Goal: Task Accomplishment & Management: Use online tool/utility

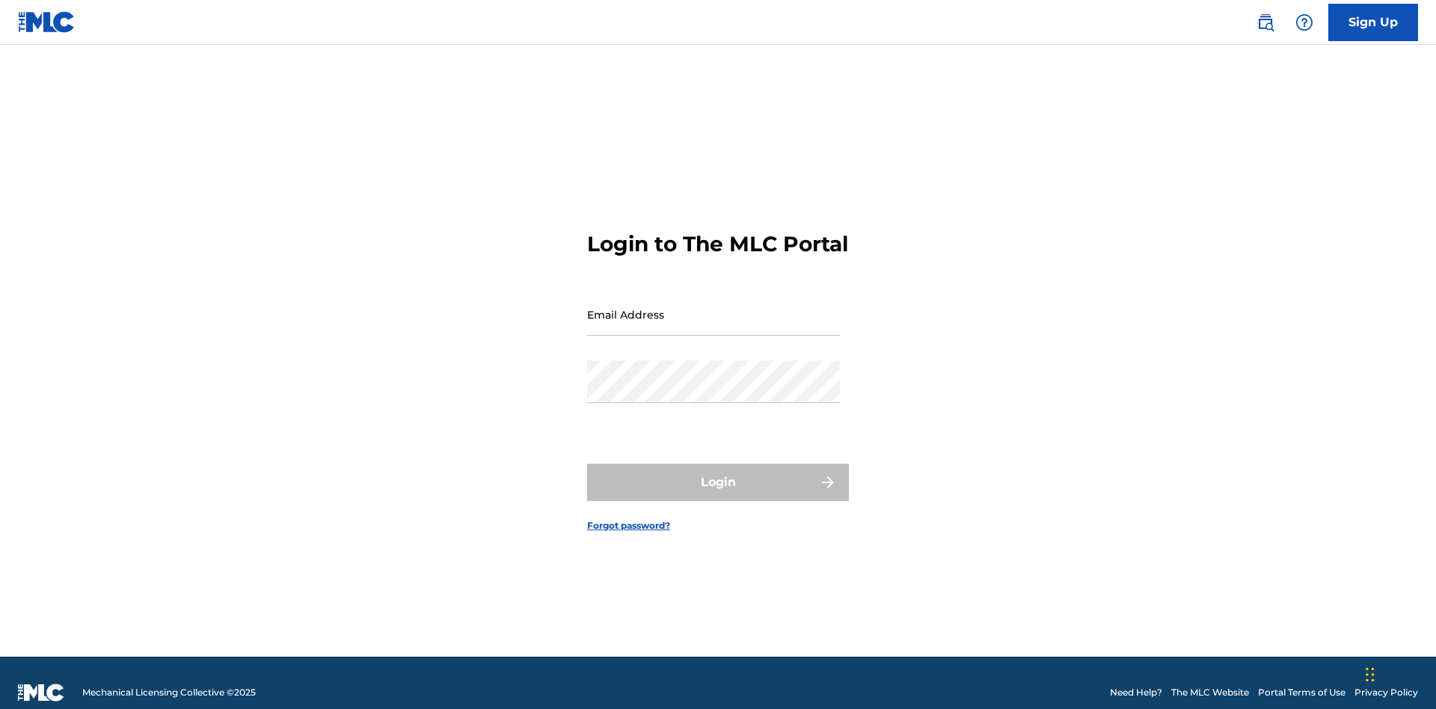
scroll to position [19, 0]
click at [714, 307] on input "Email Address" at bounding box center [713, 314] width 253 height 43
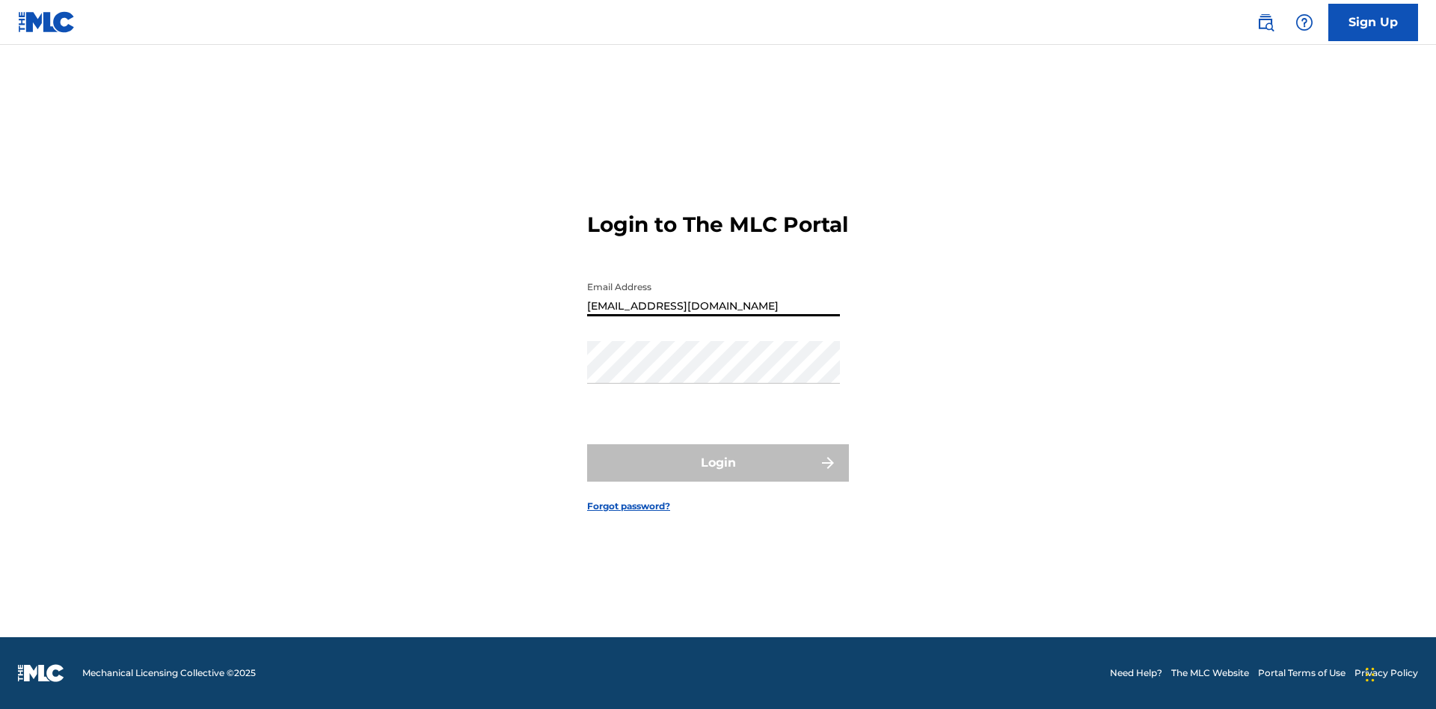
type input "Duke.McTesterson@gmail.com"
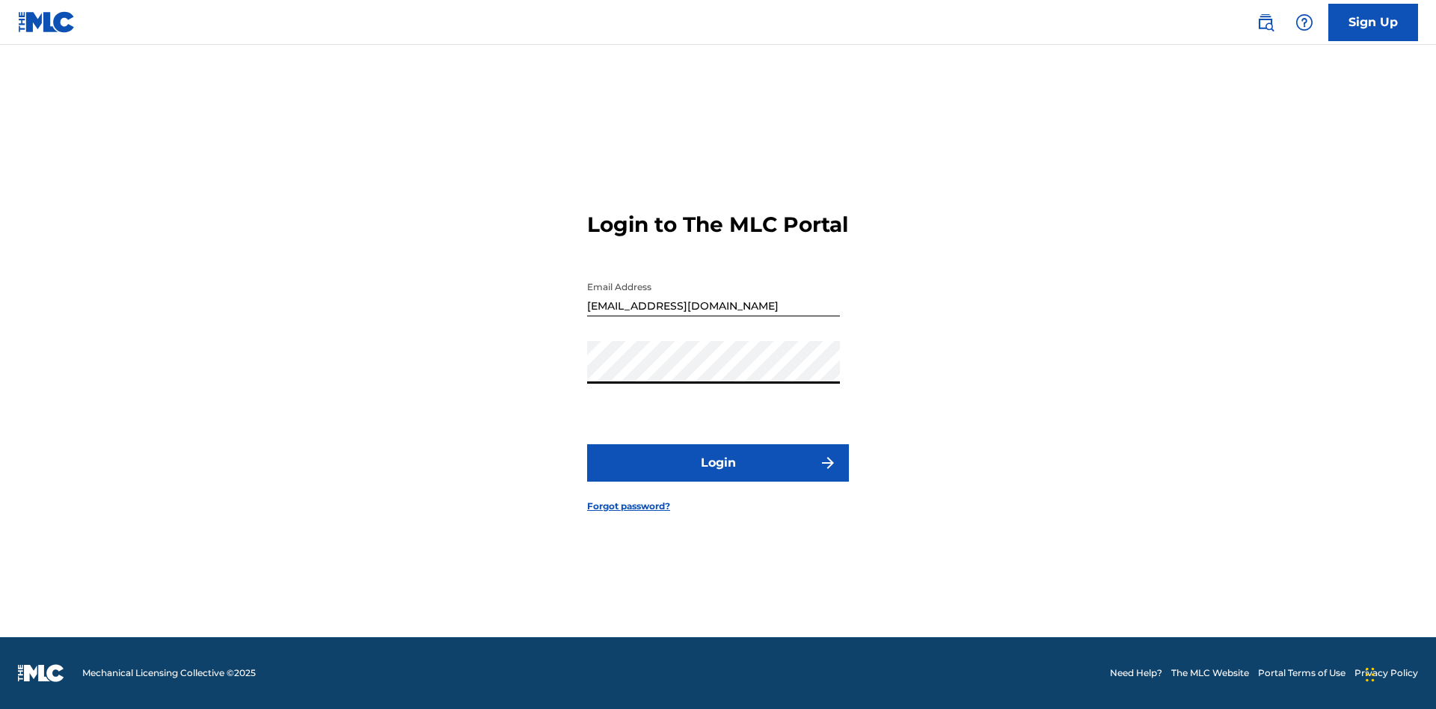
click at [718, 476] on button "Login" at bounding box center [718, 462] width 262 height 37
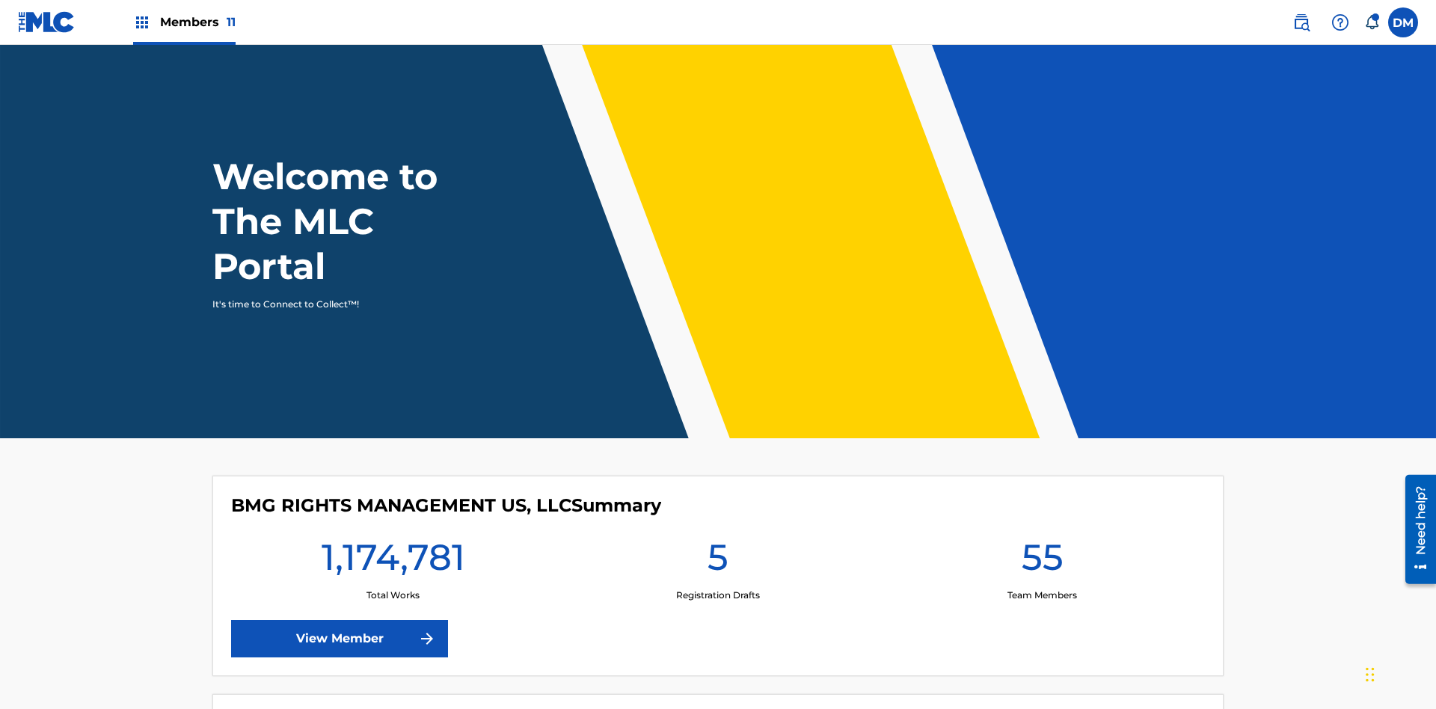
scroll to position [64, 0]
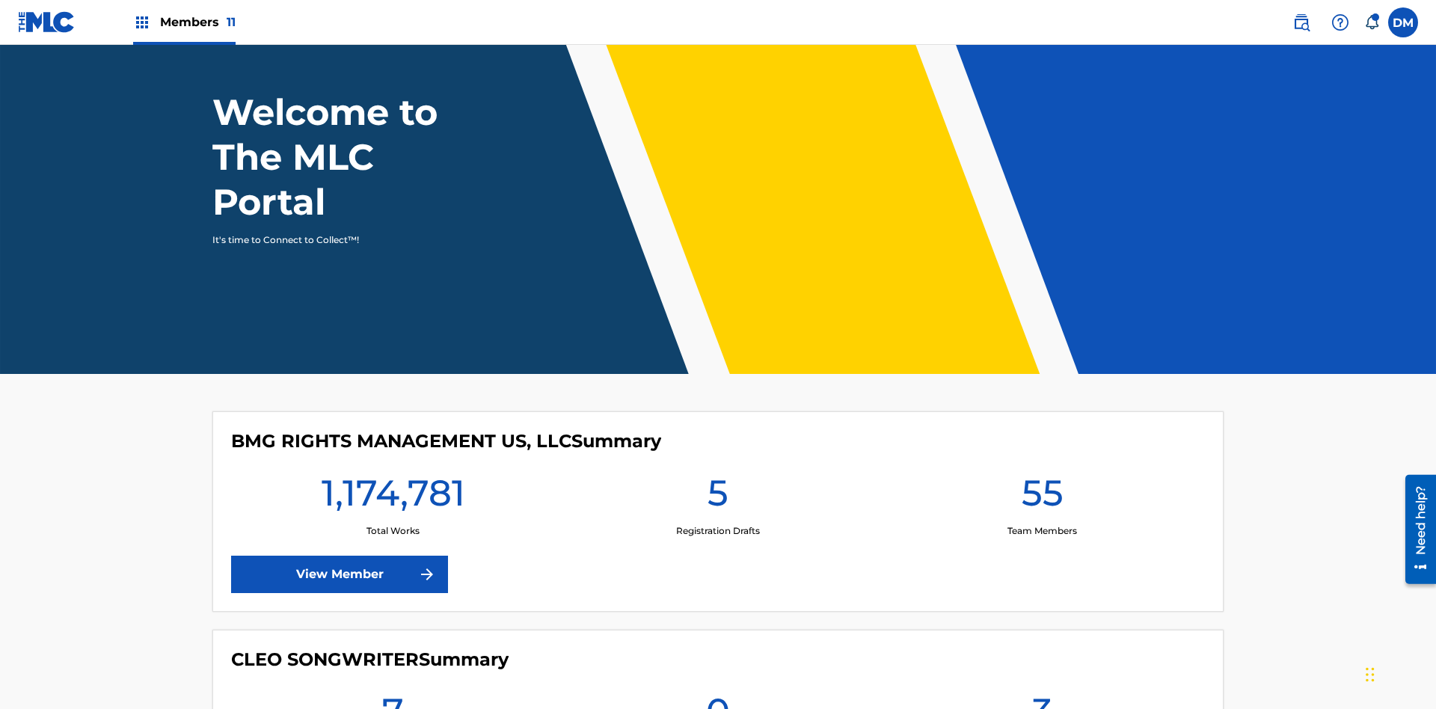
click at [184, 22] on span "Members 11" at bounding box center [198, 21] width 76 height 17
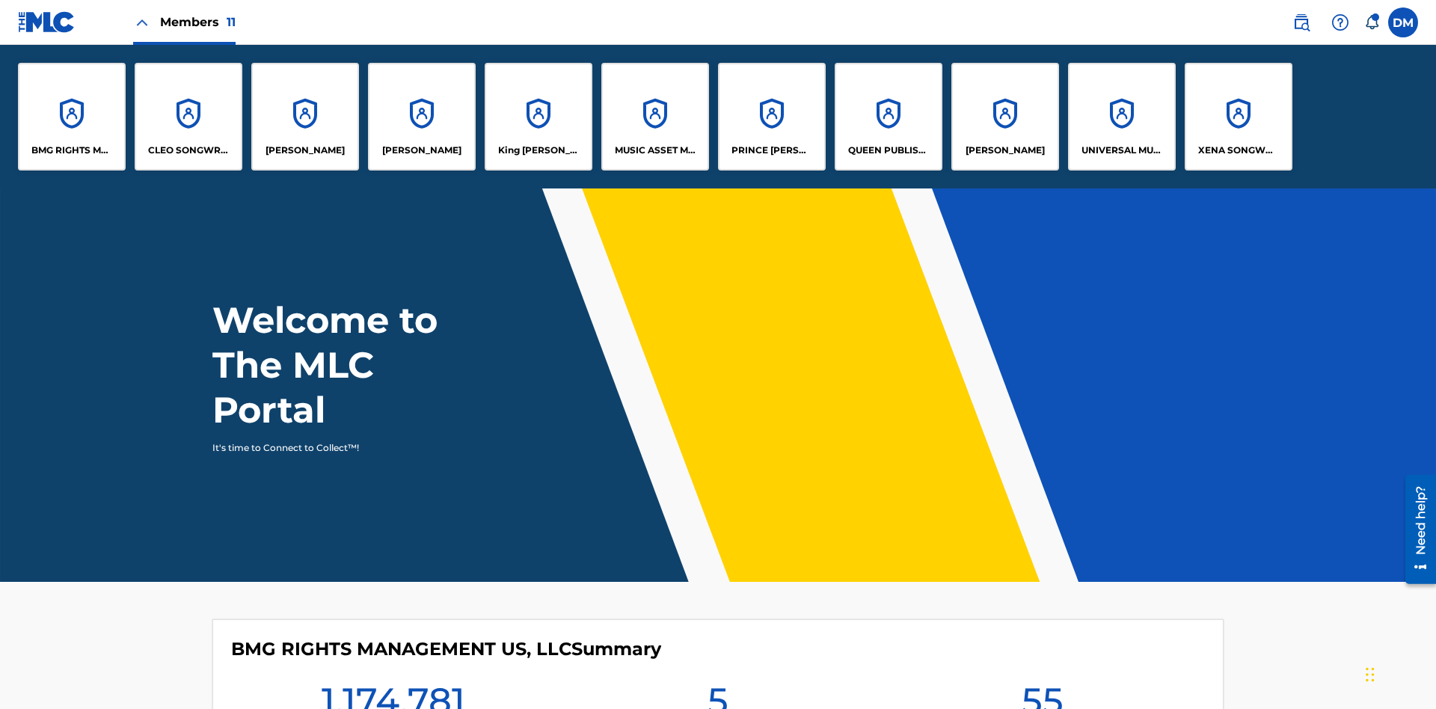
click at [1238, 150] on p "XENA SONGWRITER" at bounding box center [1239, 150] width 82 height 13
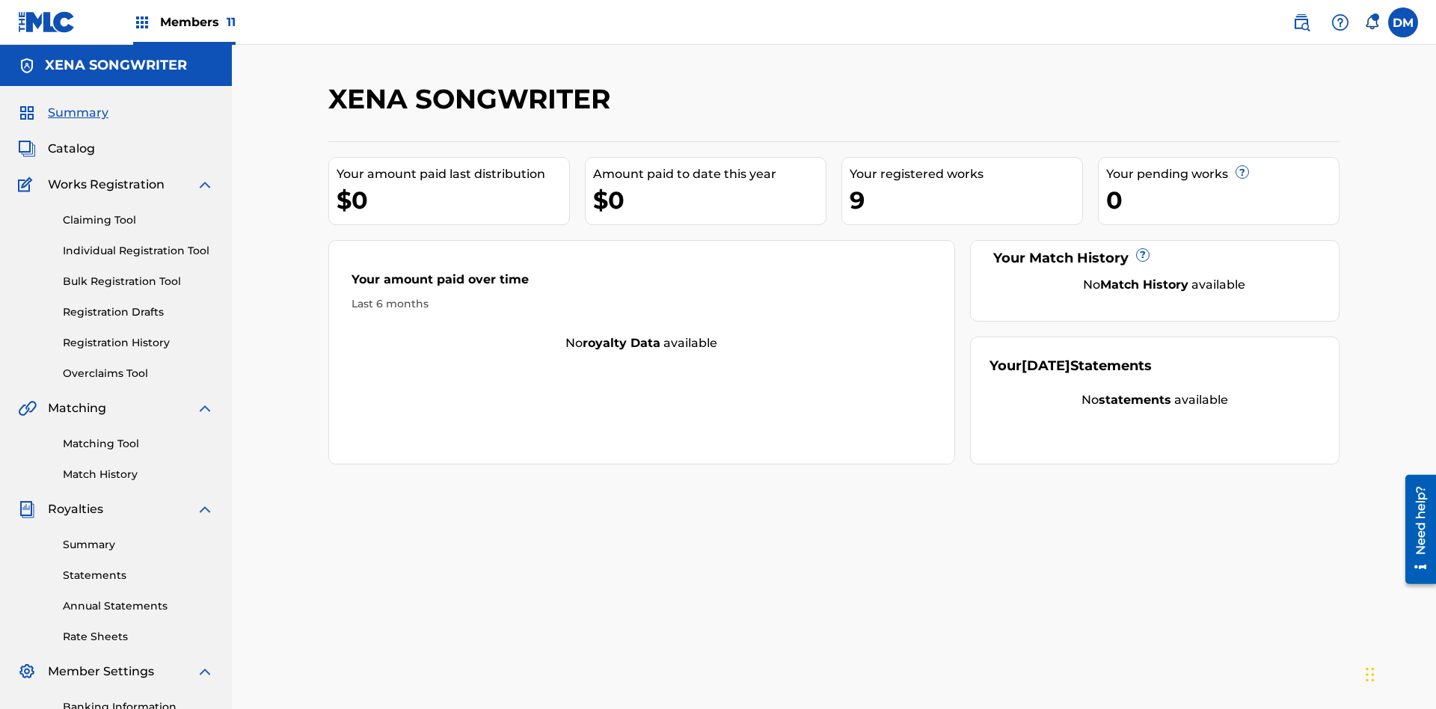
scroll to position [218, 0]
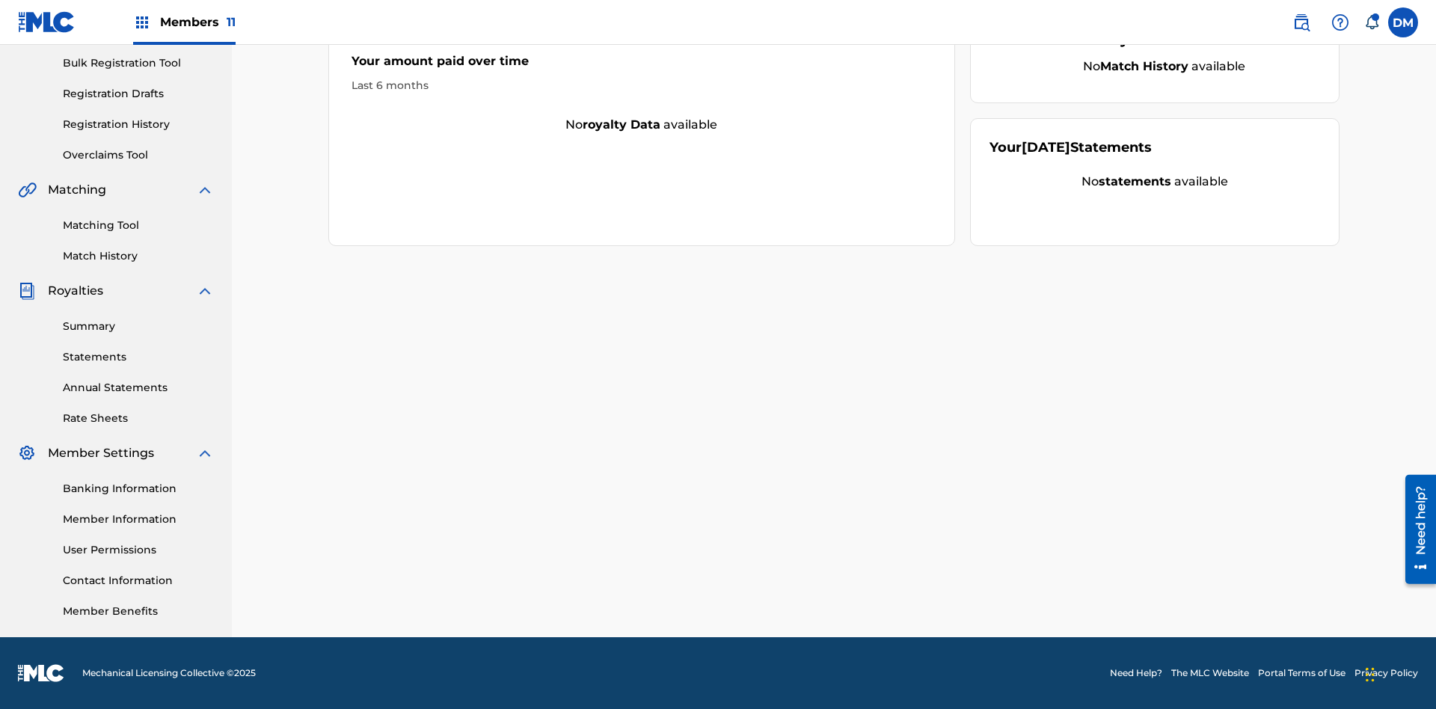
click at [138, 155] on link "Overclaims Tool" at bounding box center [138, 155] width 151 height 16
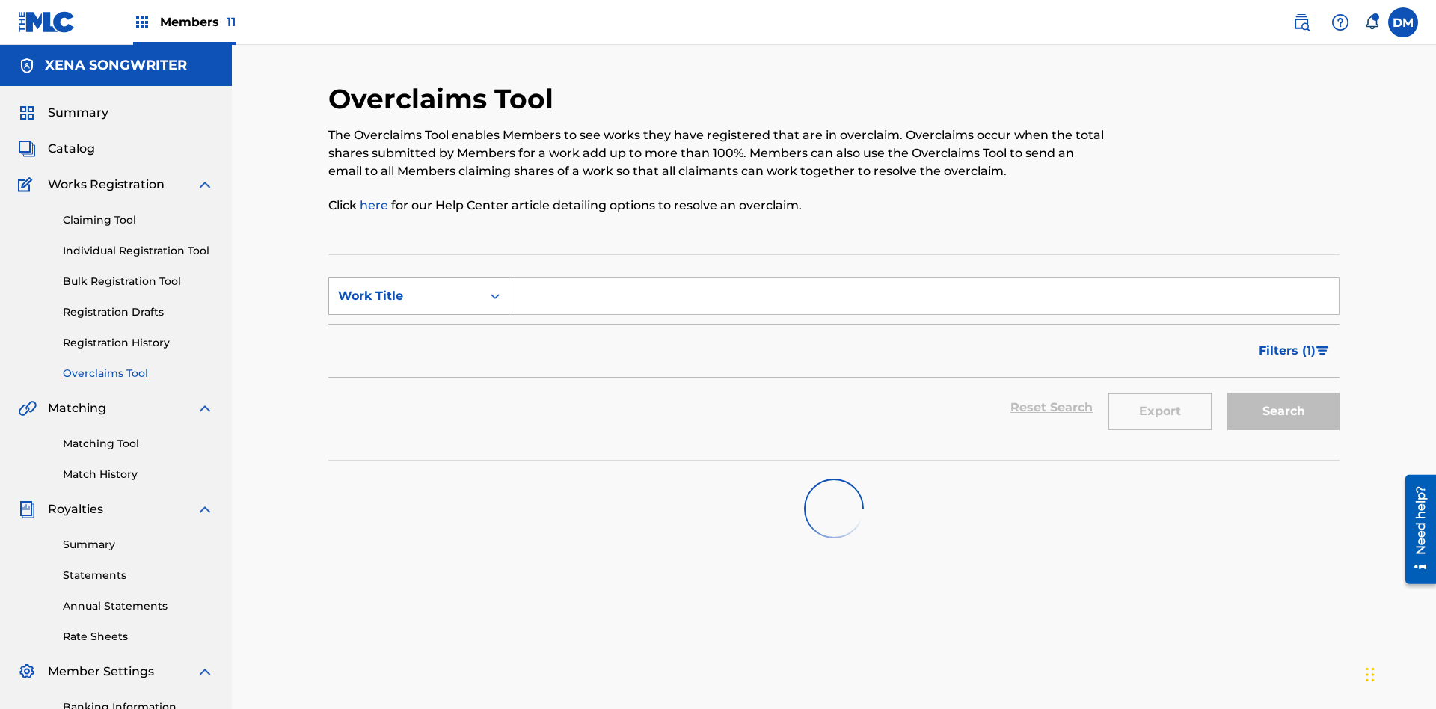
click at [405, 287] on div "Work Title" at bounding box center [405, 296] width 135 height 18
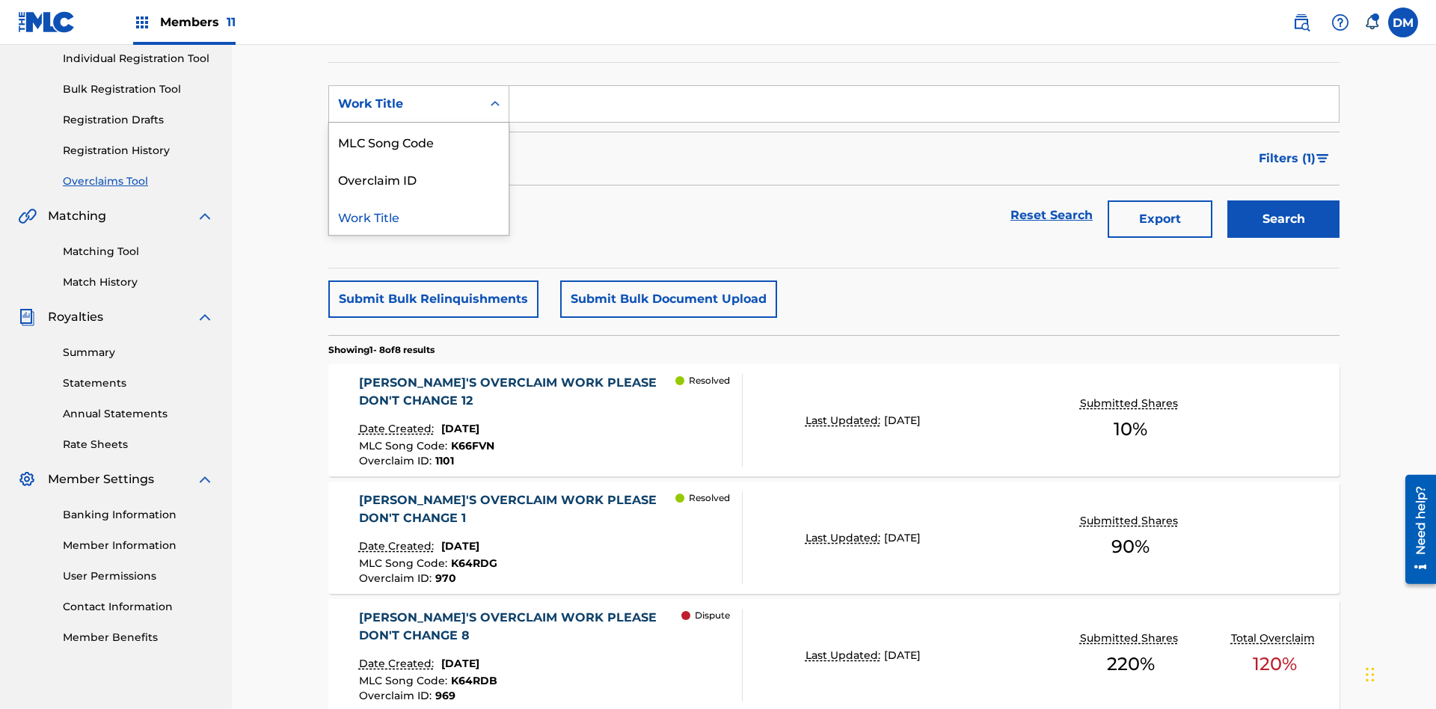
click at [419, 216] on div "Work Title" at bounding box center [419, 215] width 180 height 37
click at [924, 108] on input "Search Form" at bounding box center [924, 104] width 830 height 36
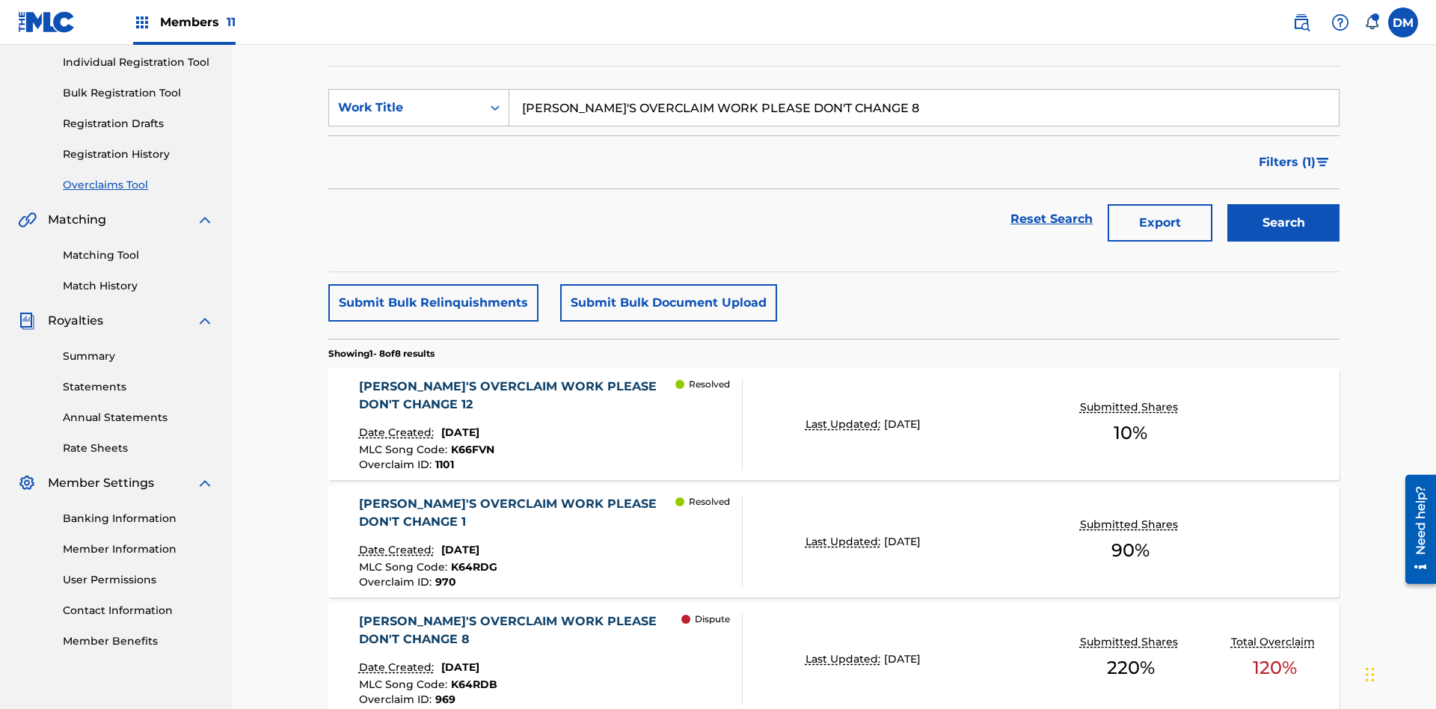
type input "KRYSTAL'S OVERCLAIM WORK PLEASE DON'T CHANGE 8"
click at [1284, 204] on button "Search" at bounding box center [1284, 222] width 112 height 37
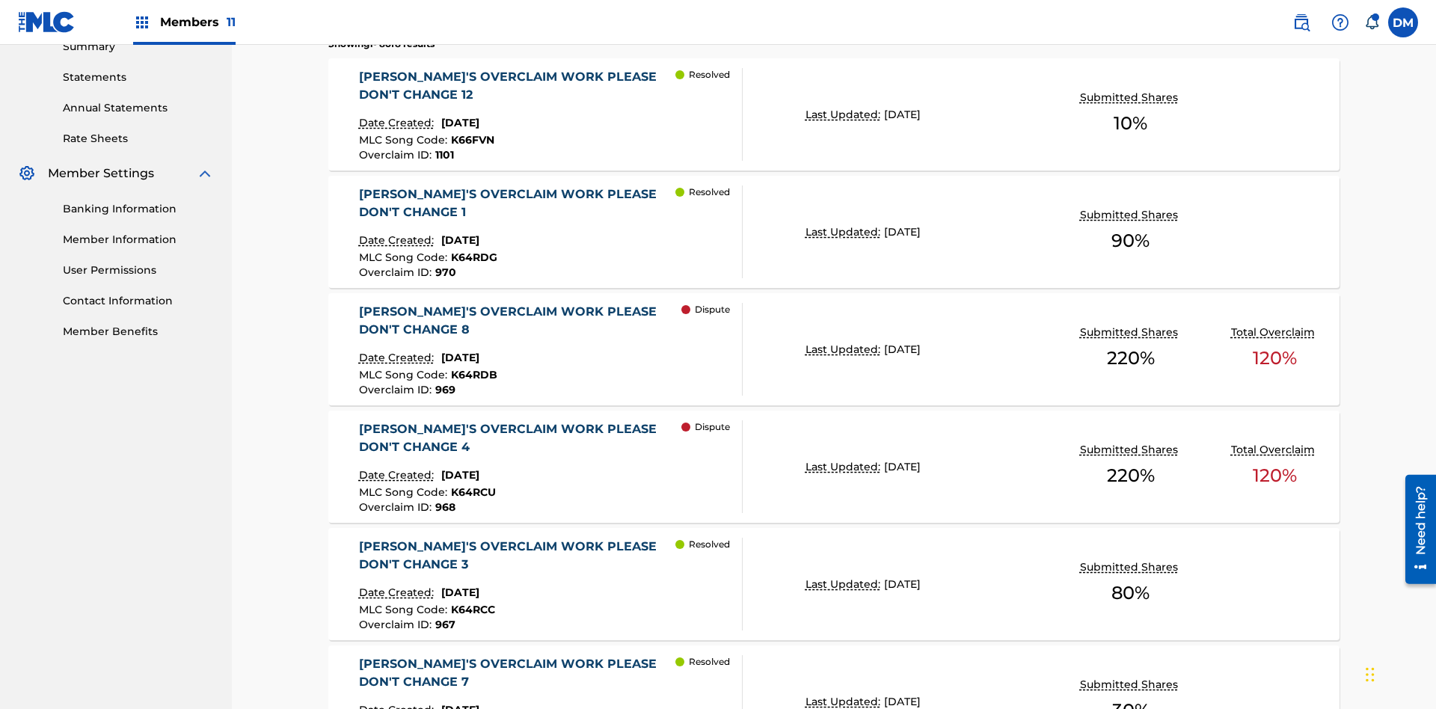
scroll to position [733, 0]
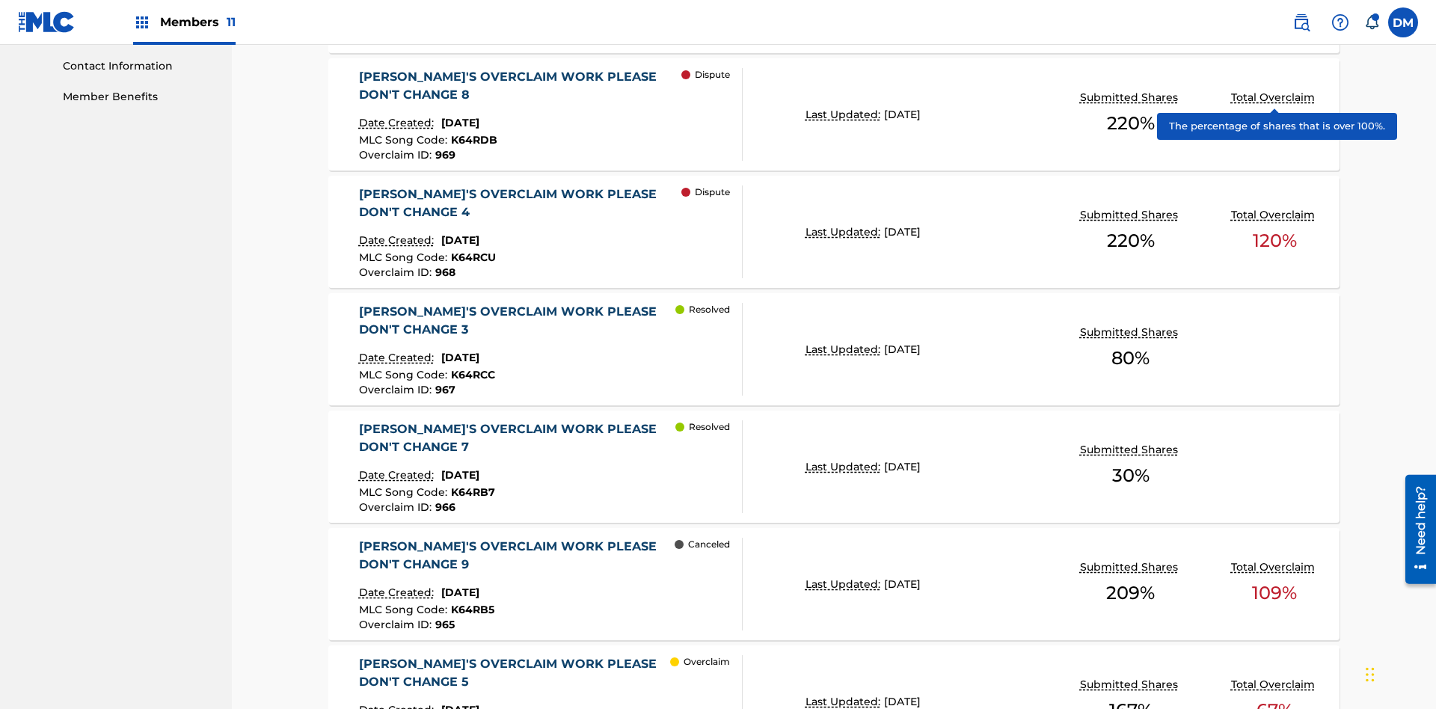
click at [471, 133] on span "K64RDB" at bounding box center [474, 139] width 46 height 13
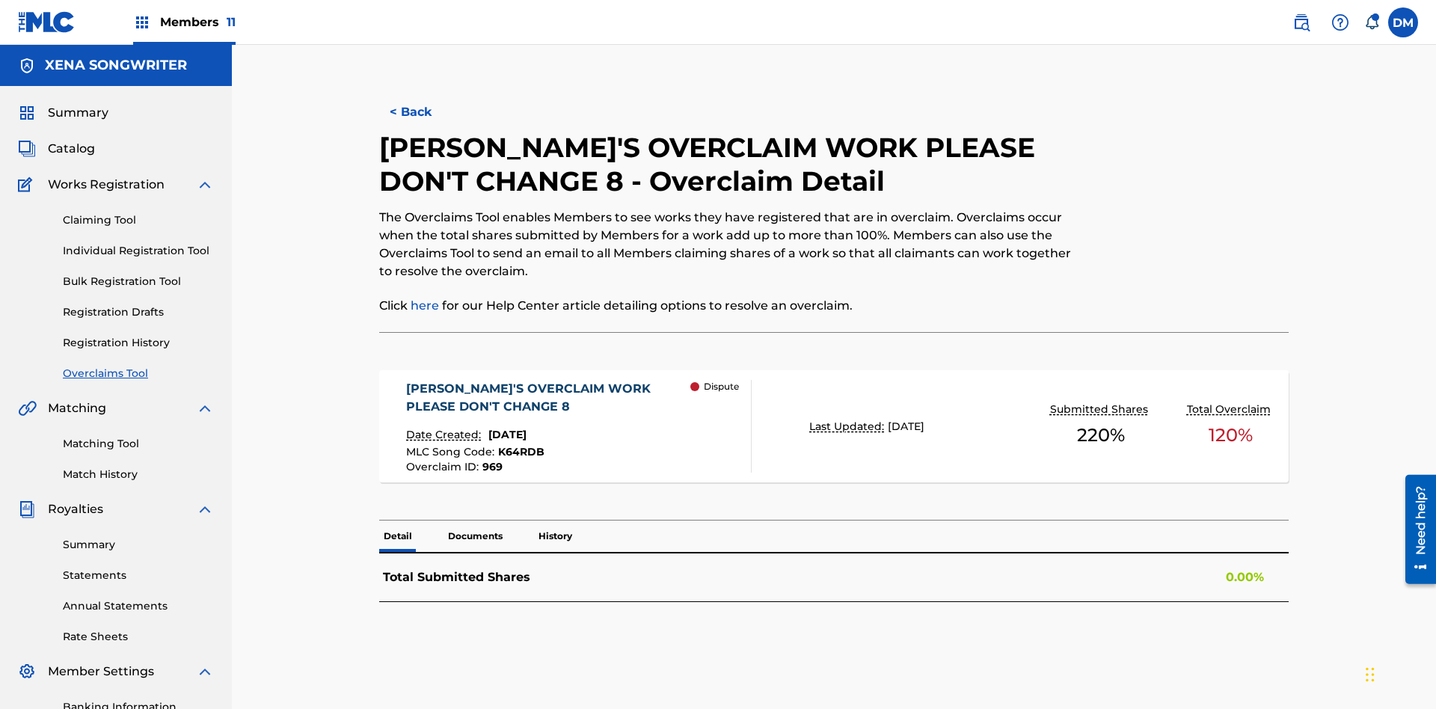
scroll to position [218, 0]
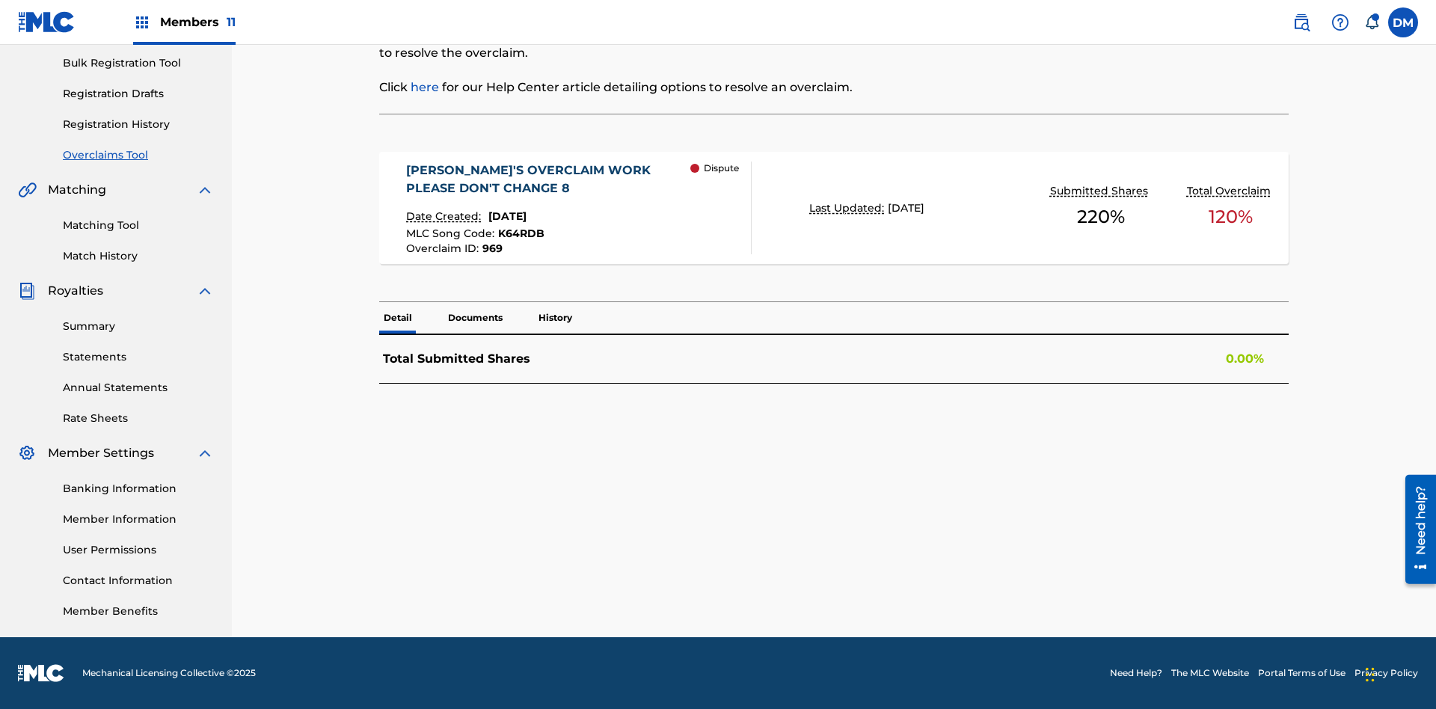
click at [519, 233] on span "K64RDB" at bounding box center [521, 233] width 46 height 13
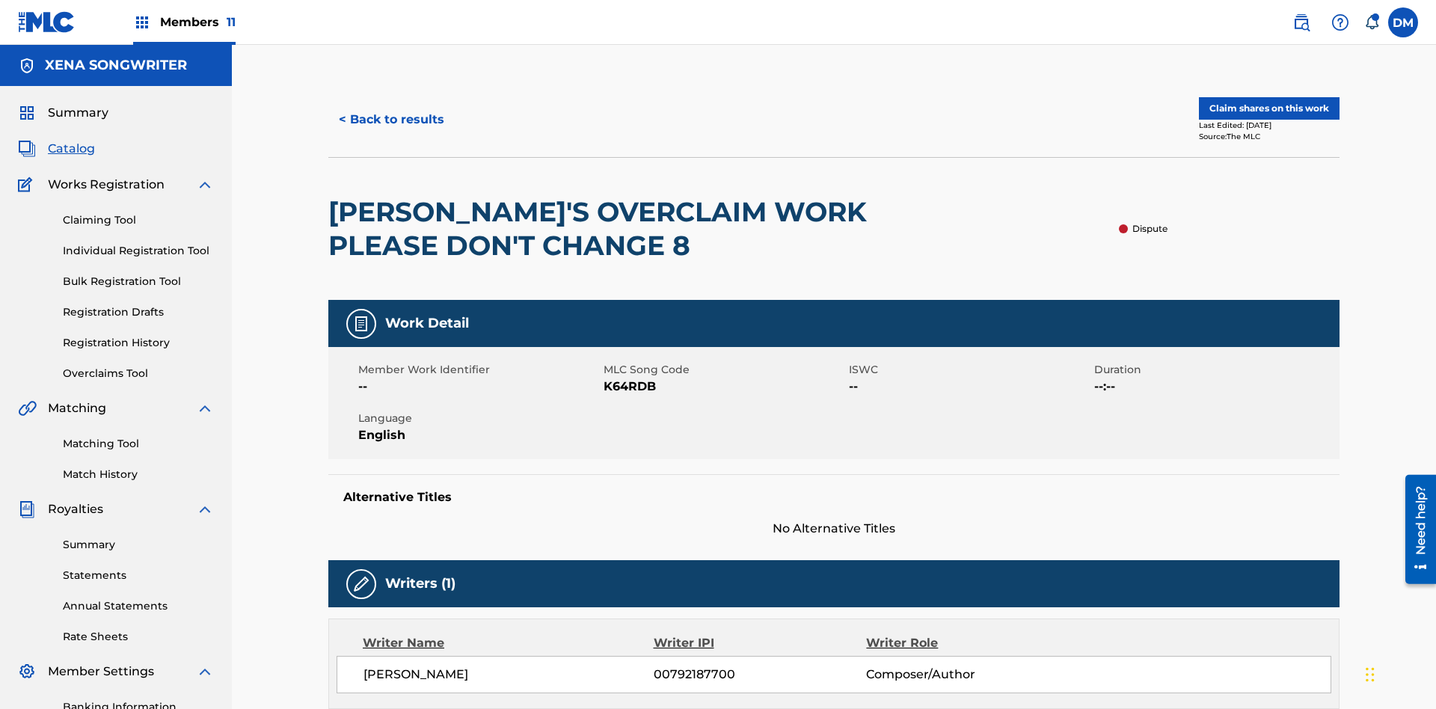
click at [390, 108] on button "< Back to results" at bounding box center [391, 119] width 126 height 37
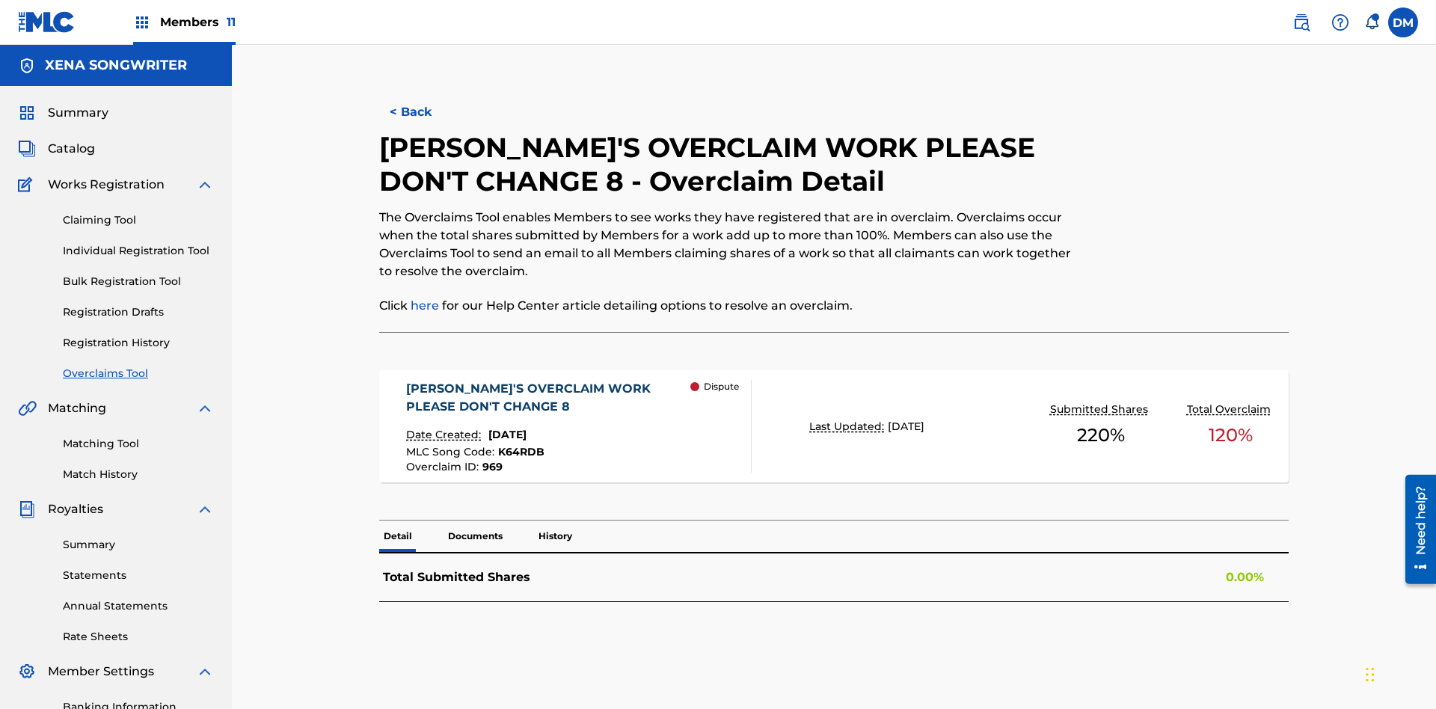
click at [423, 108] on button "< Back" at bounding box center [424, 112] width 90 height 37
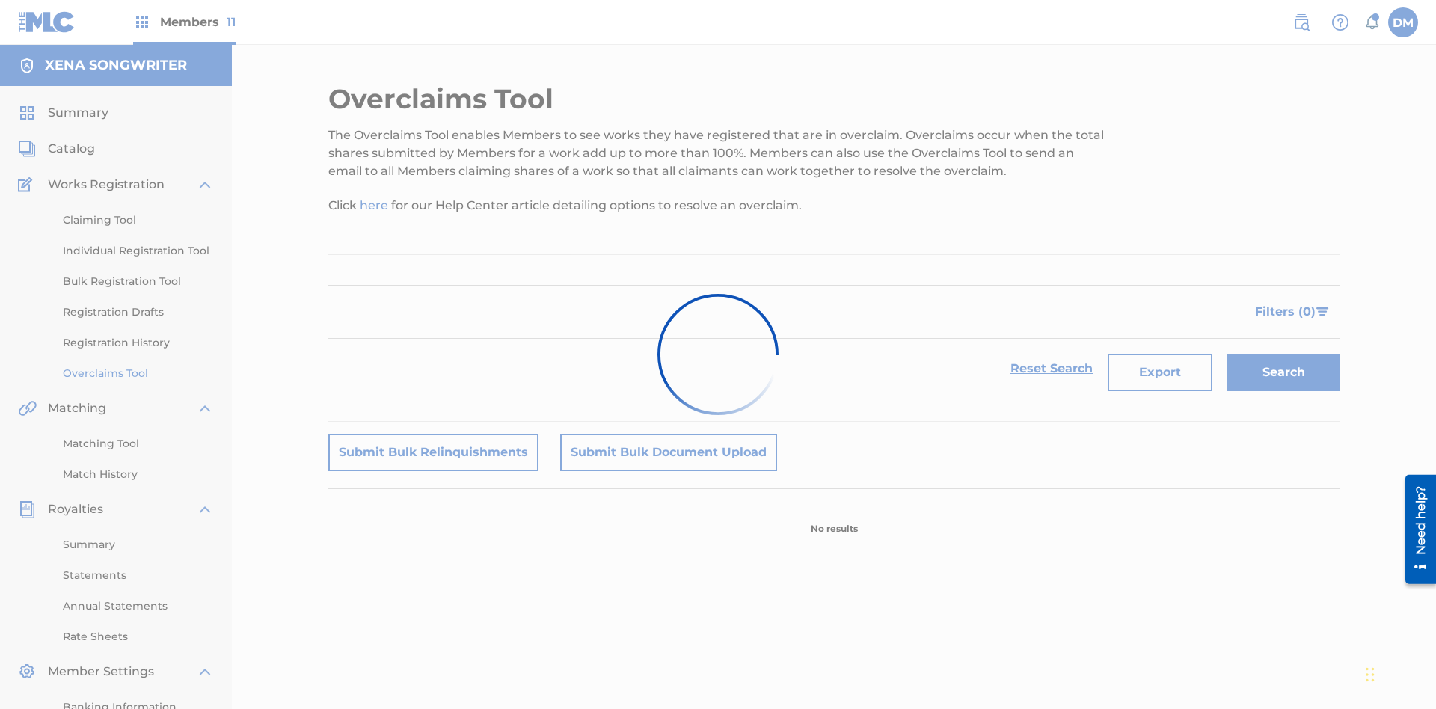
scroll to position [218, 0]
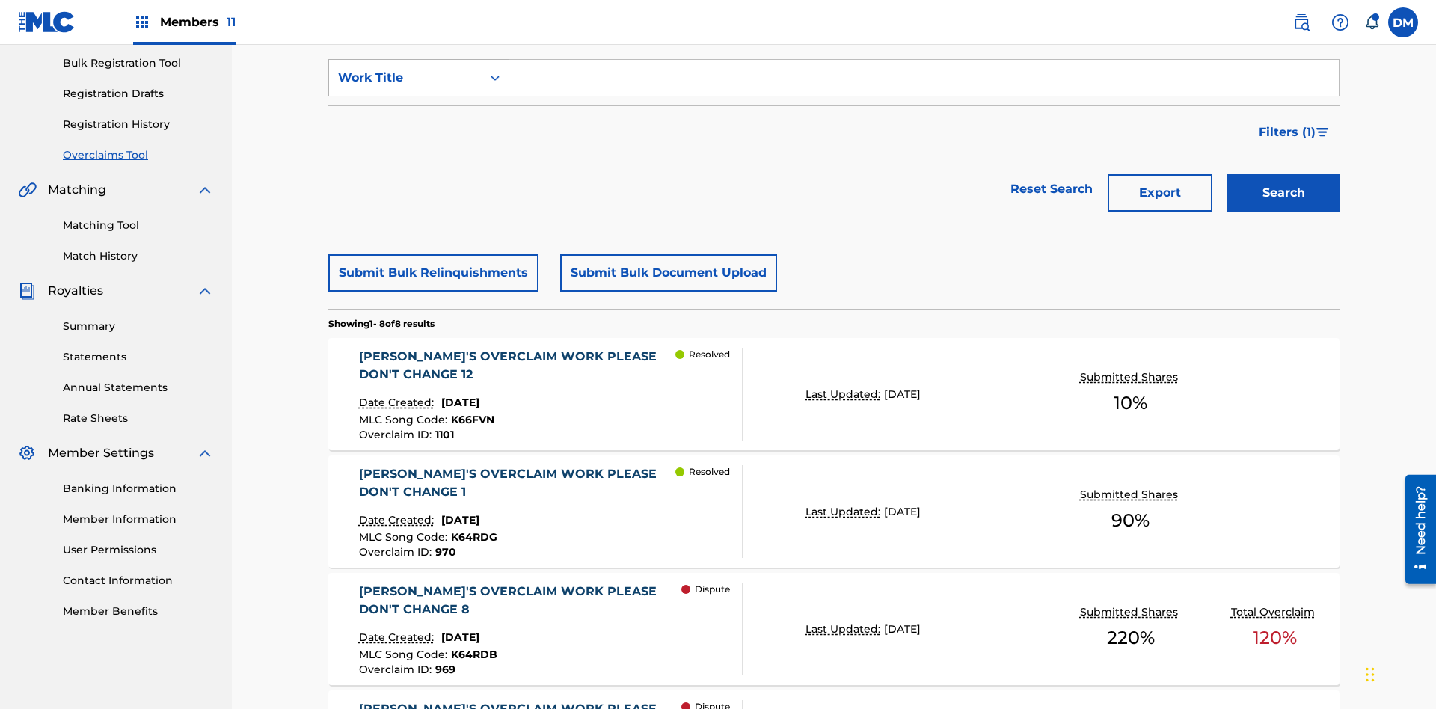
click at [405, 87] on div "Work Title" at bounding box center [405, 78] width 135 height 18
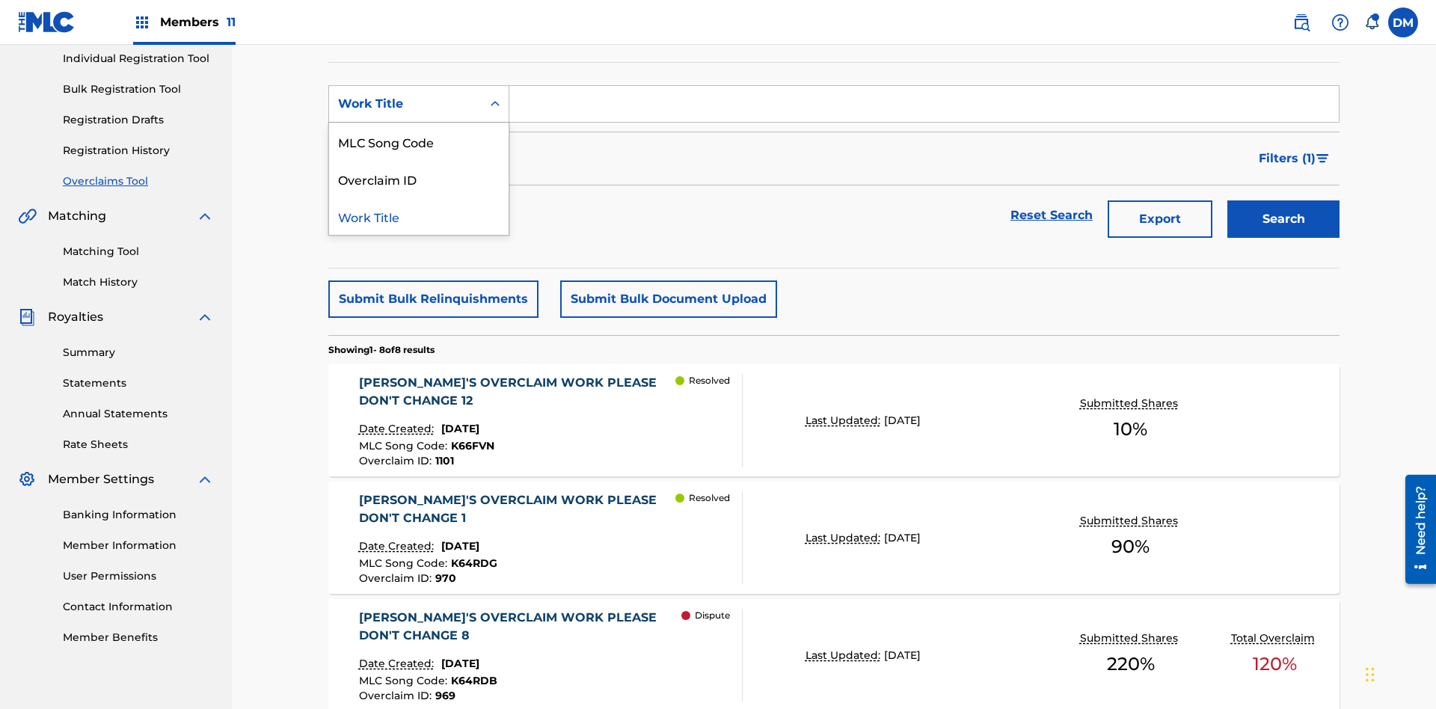
click at [419, 179] on div "Overclaim ID" at bounding box center [419, 178] width 180 height 37
click at [924, 108] on input "Search Form" at bounding box center [924, 104] width 830 height 36
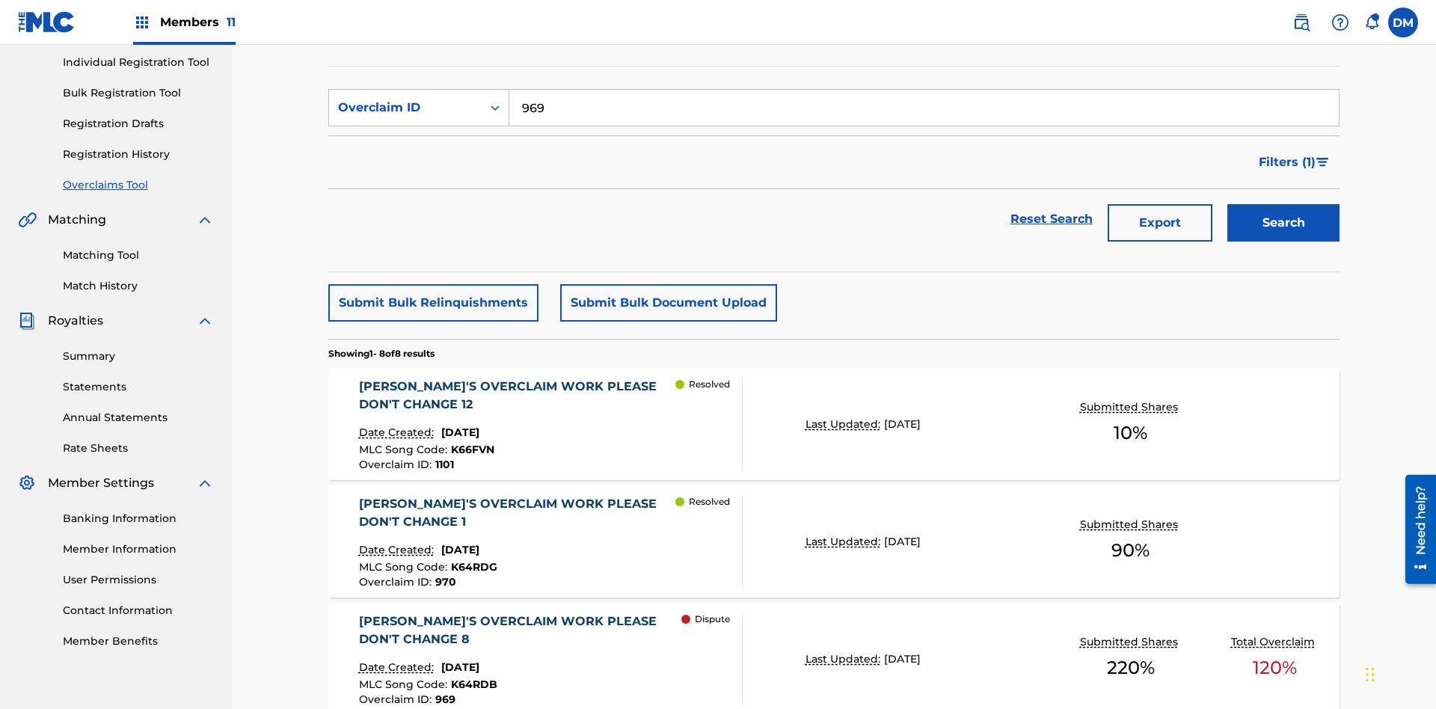
type input "969"
click at [1284, 204] on button "Search" at bounding box center [1284, 222] width 112 height 37
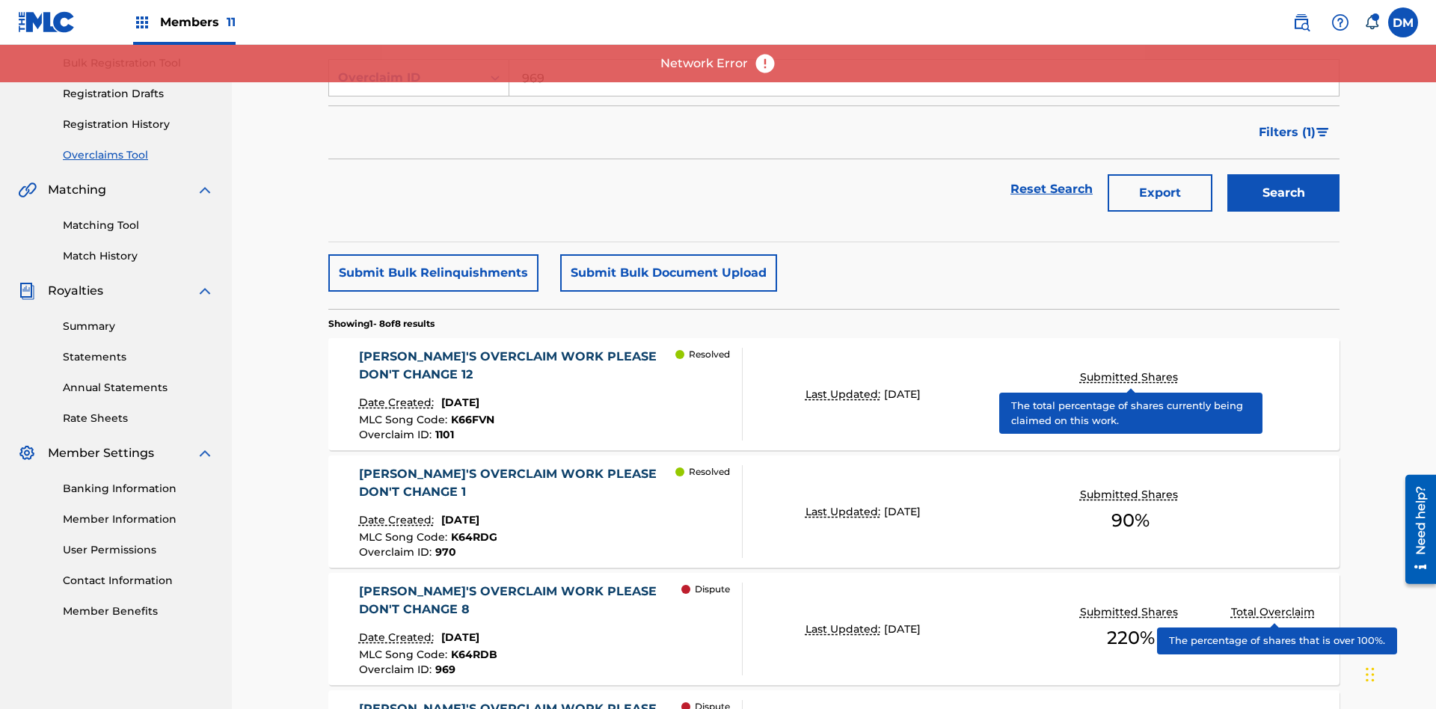
click at [471, 648] on span "K64RDB" at bounding box center [474, 654] width 46 height 13
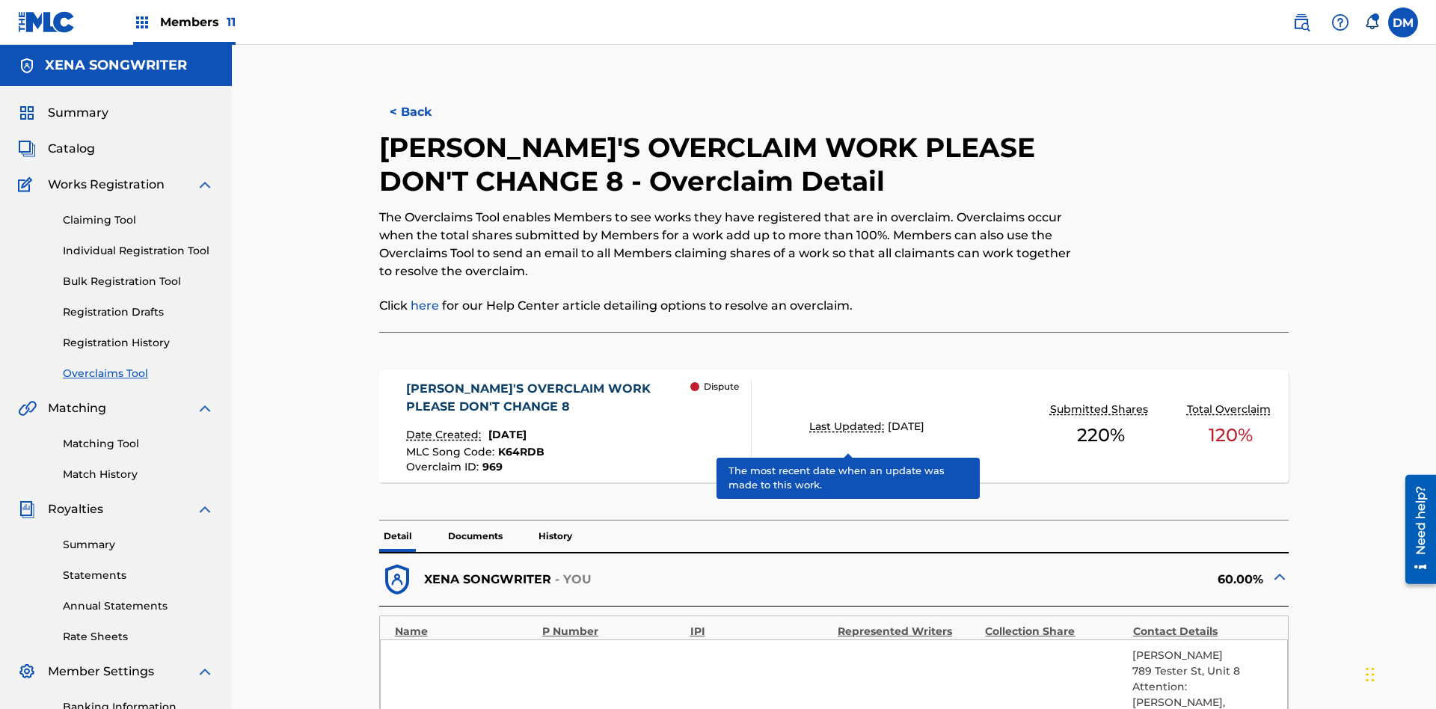
click at [519, 445] on span "K64RDB" at bounding box center [521, 451] width 46 height 13
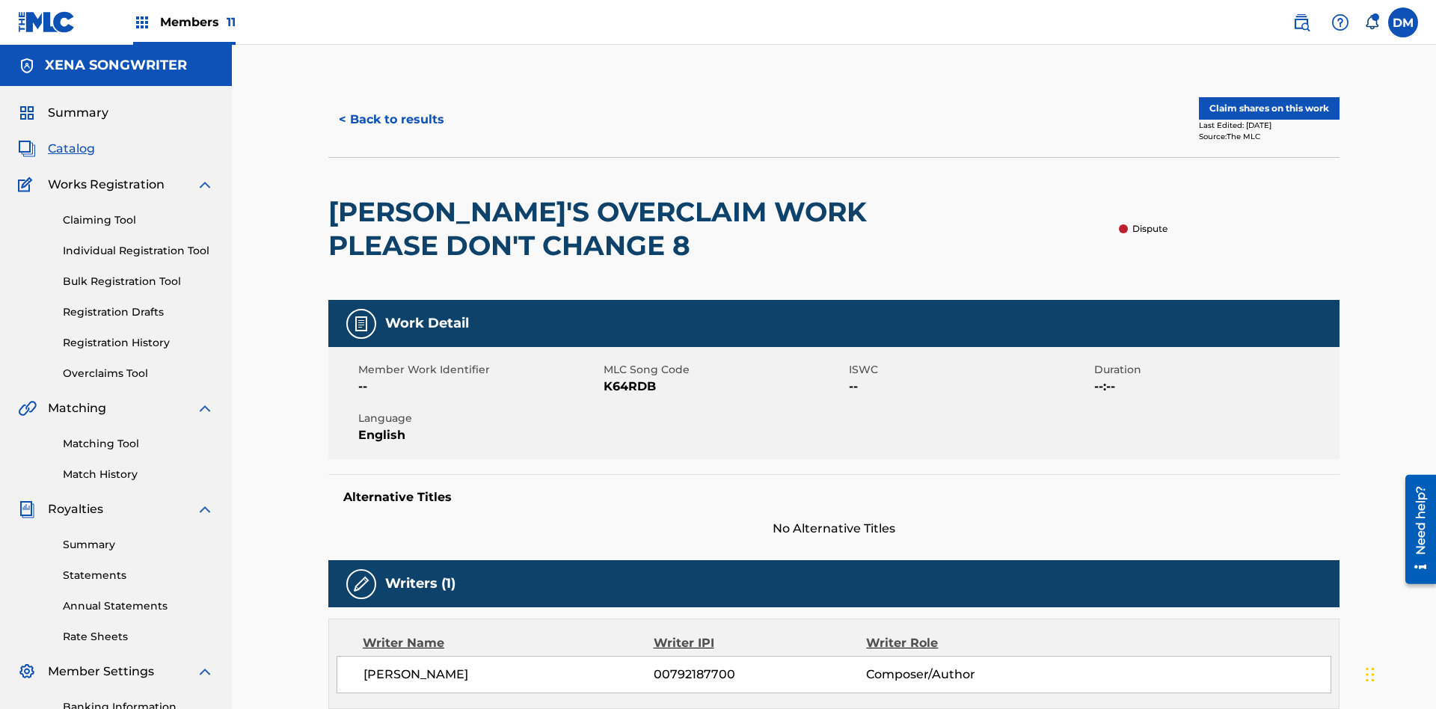
click at [390, 108] on button "< Back to results" at bounding box center [391, 119] width 126 height 37
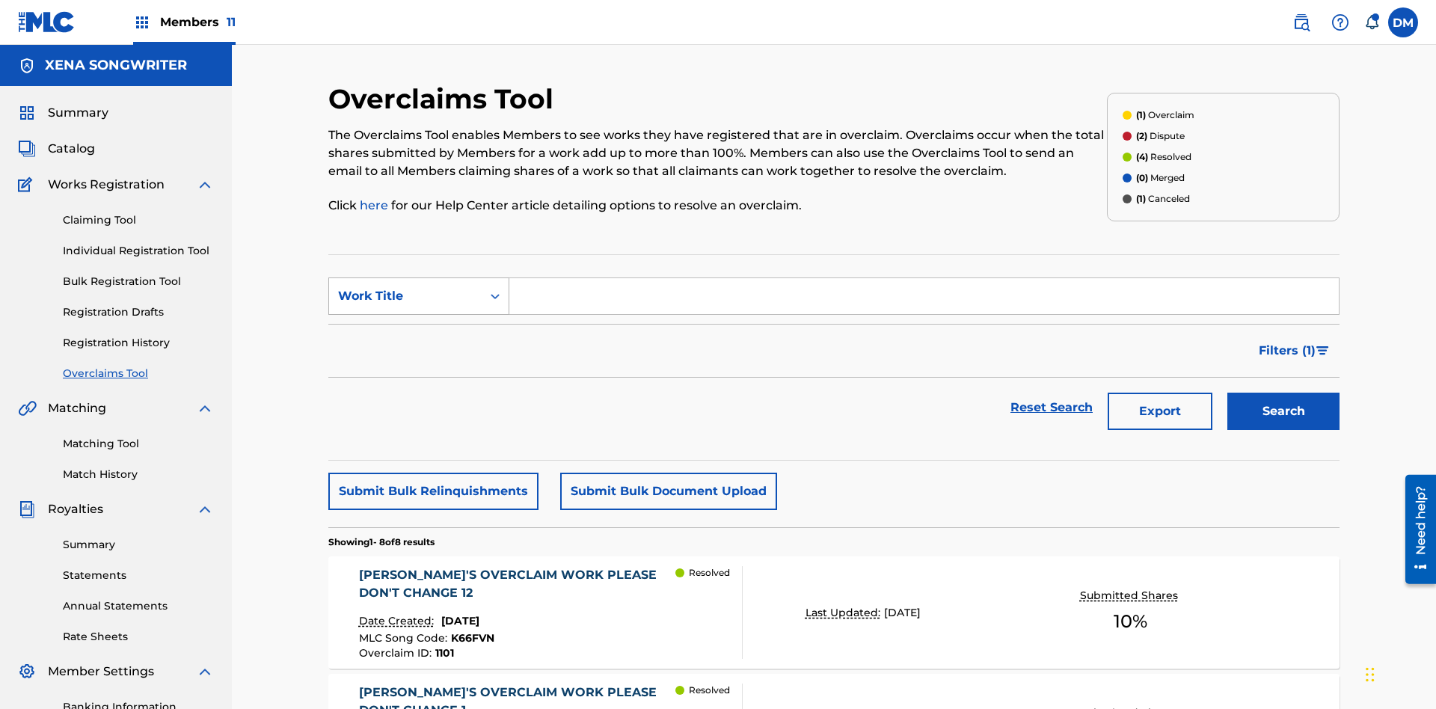
click at [405, 287] on div "Work Title" at bounding box center [405, 296] width 135 height 18
type input "K64RDB"
click at [1284, 393] on button "Search" at bounding box center [1284, 411] width 112 height 37
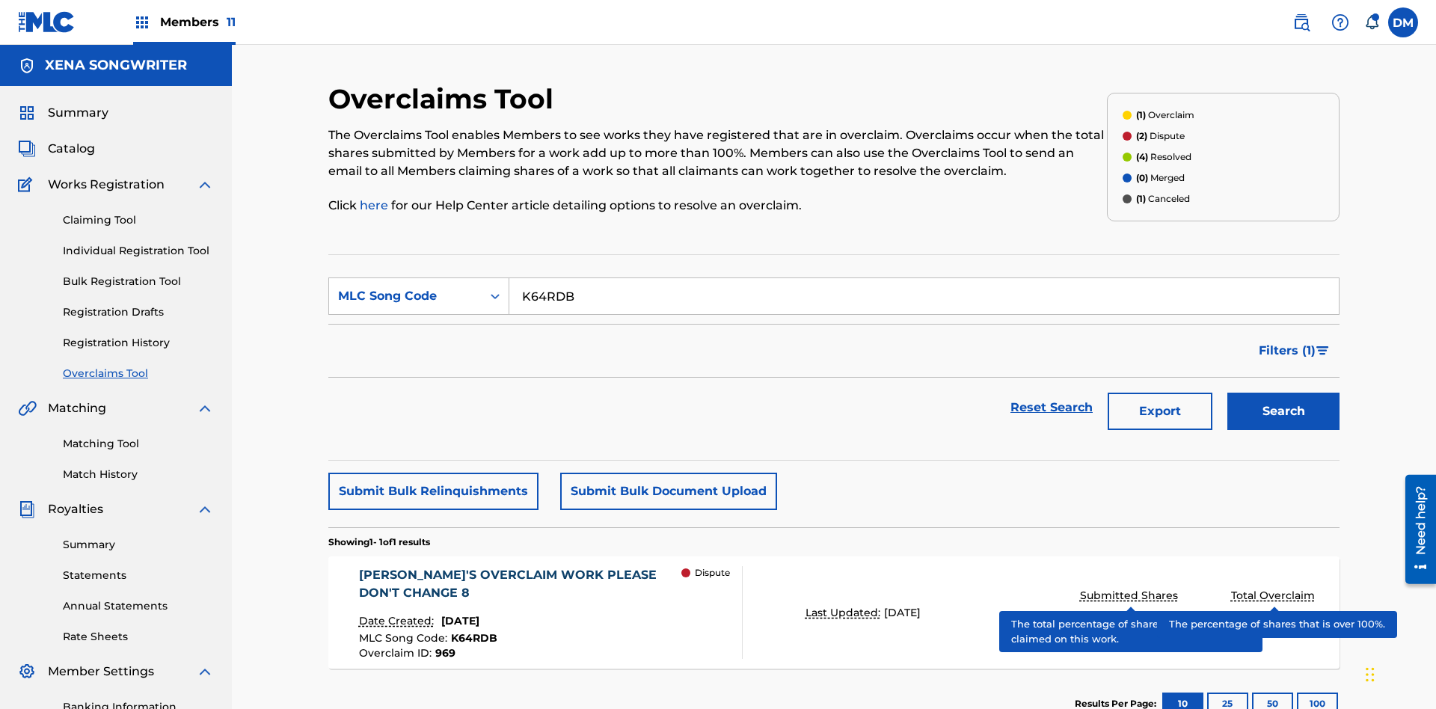
click at [471, 631] on span "K64RDB" at bounding box center [474, 637] width 46 height 13
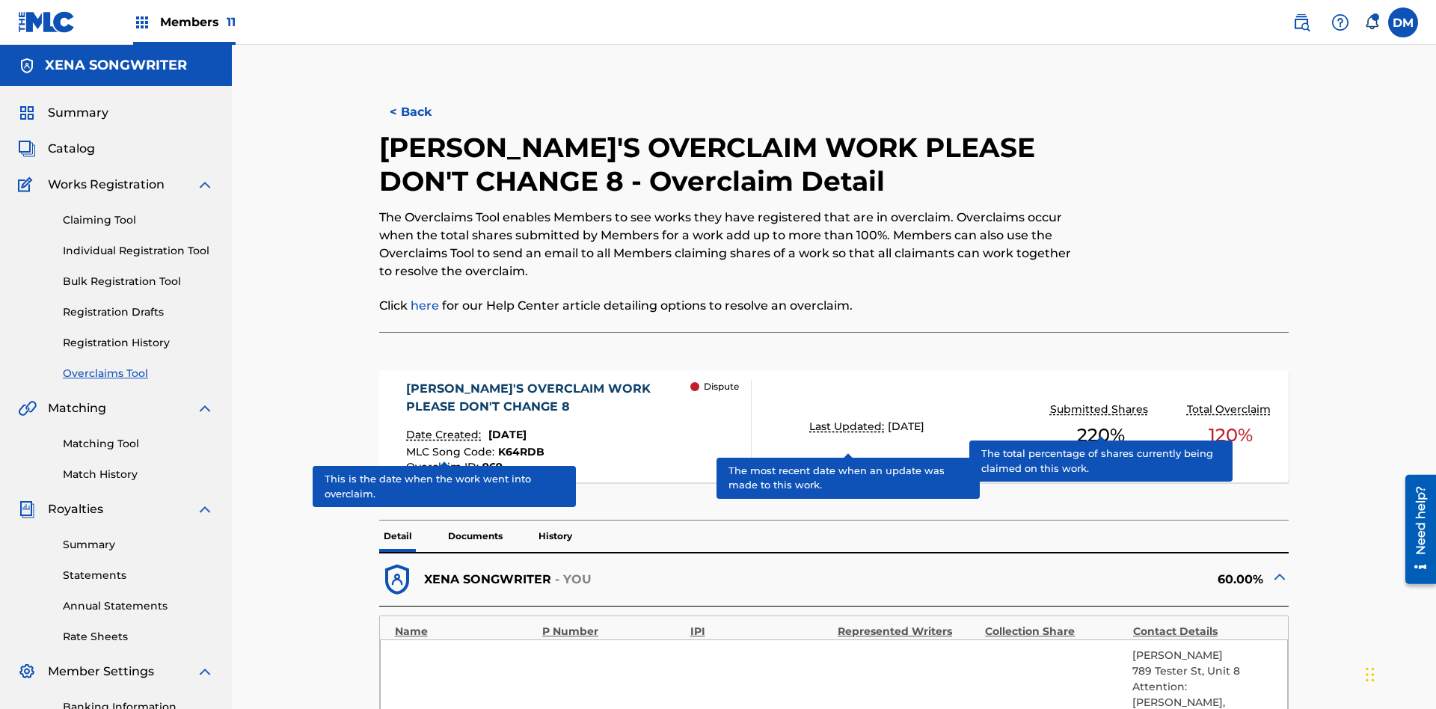
click at [519, 445] on span "K64RDB" at bounding box center [521, 451] width 46 height 13
